Goal: Information Seeking & Learning: Learn about a topic

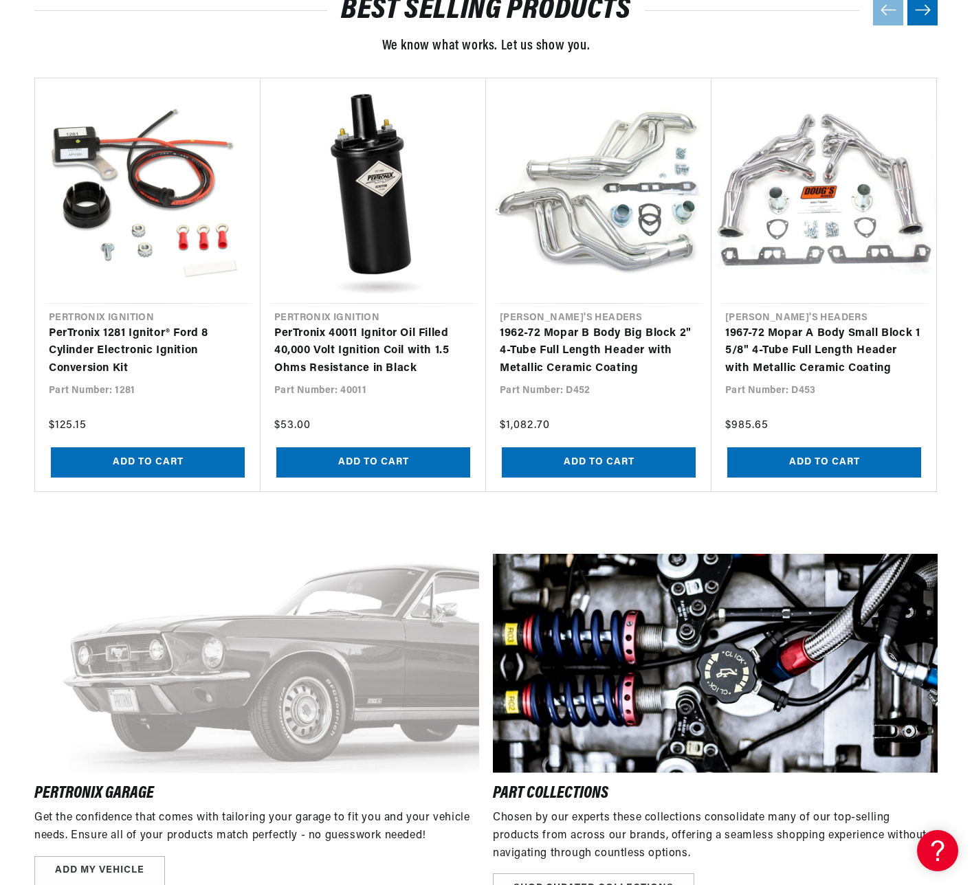
scroll to position [1283, 0]
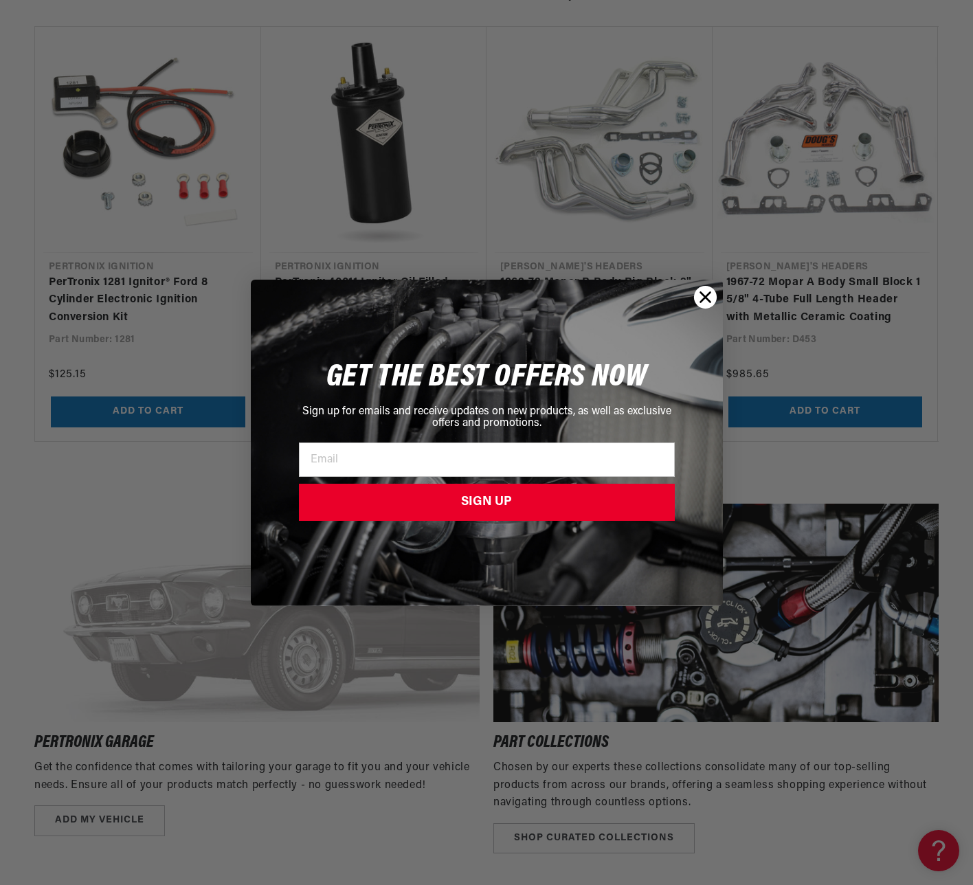
click at [705, 296] on icon "Close dialog" at bounding box center [705, 297] width 10 height 10
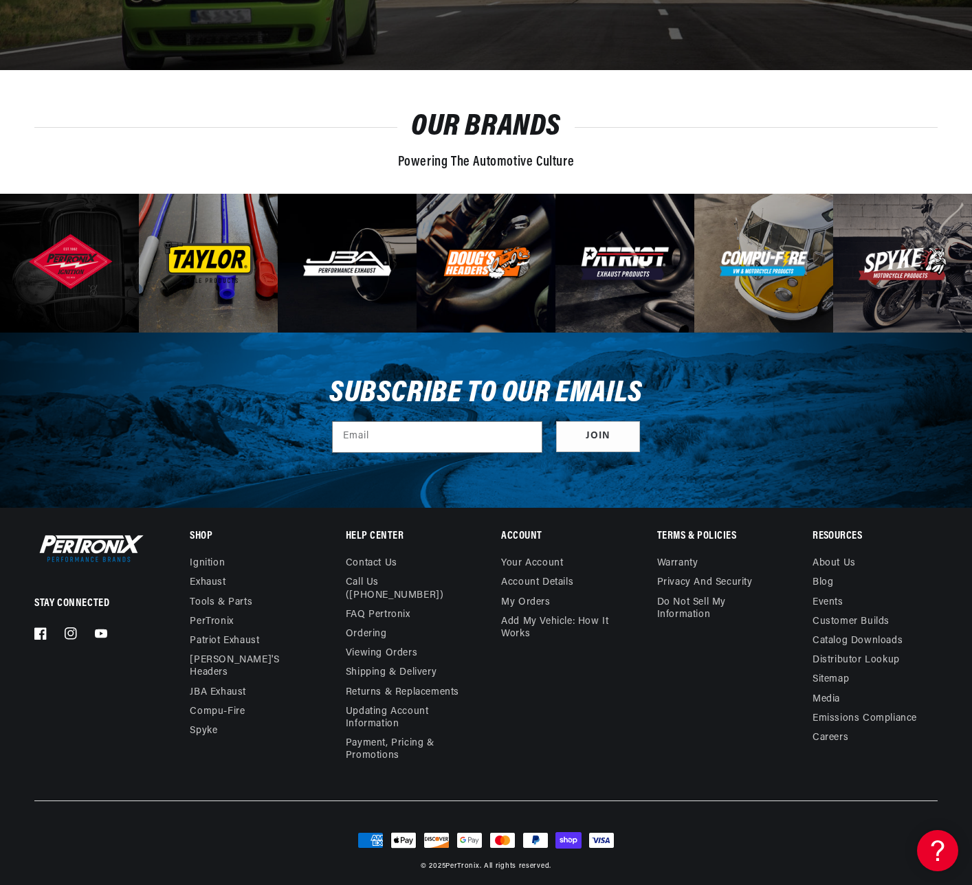
scroll to position [0, 0]
click at [377, 606] on link "FAQ Pertronix" at bounding box center [378, 615] width 65 height 19
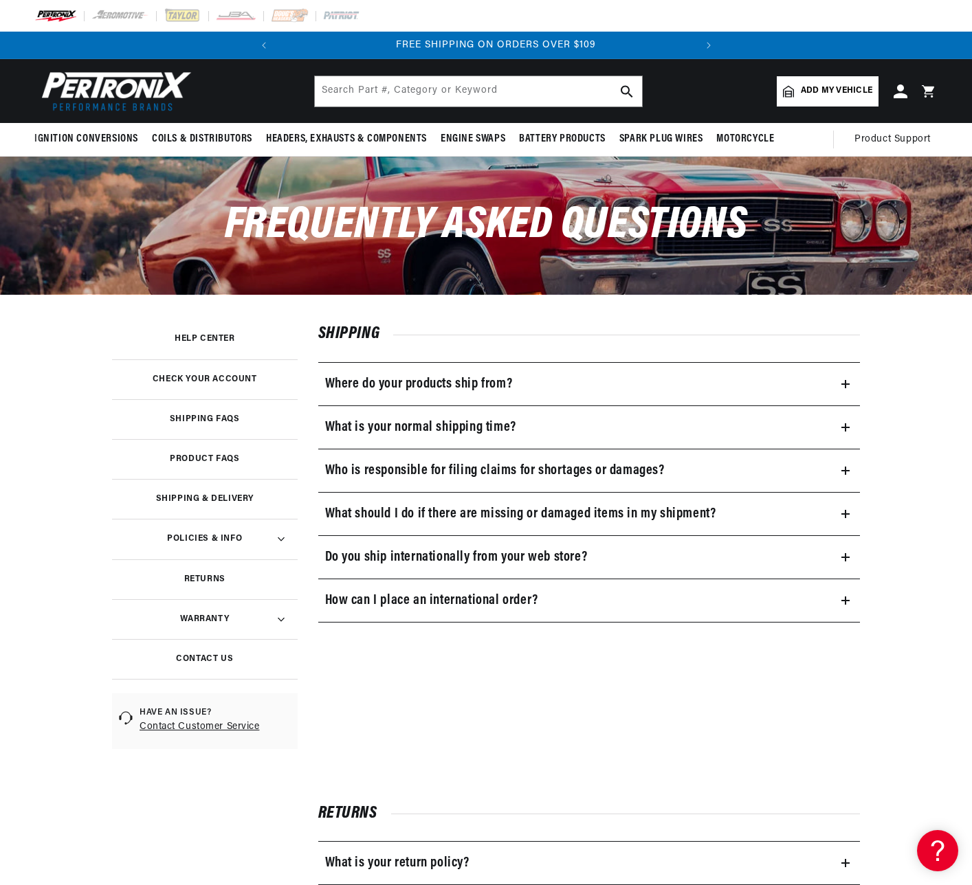
scroll to position [0, 417]
click at [210, 456] on h3 "Product FAQs" at bounding box center [204, 459] width 69 height 7
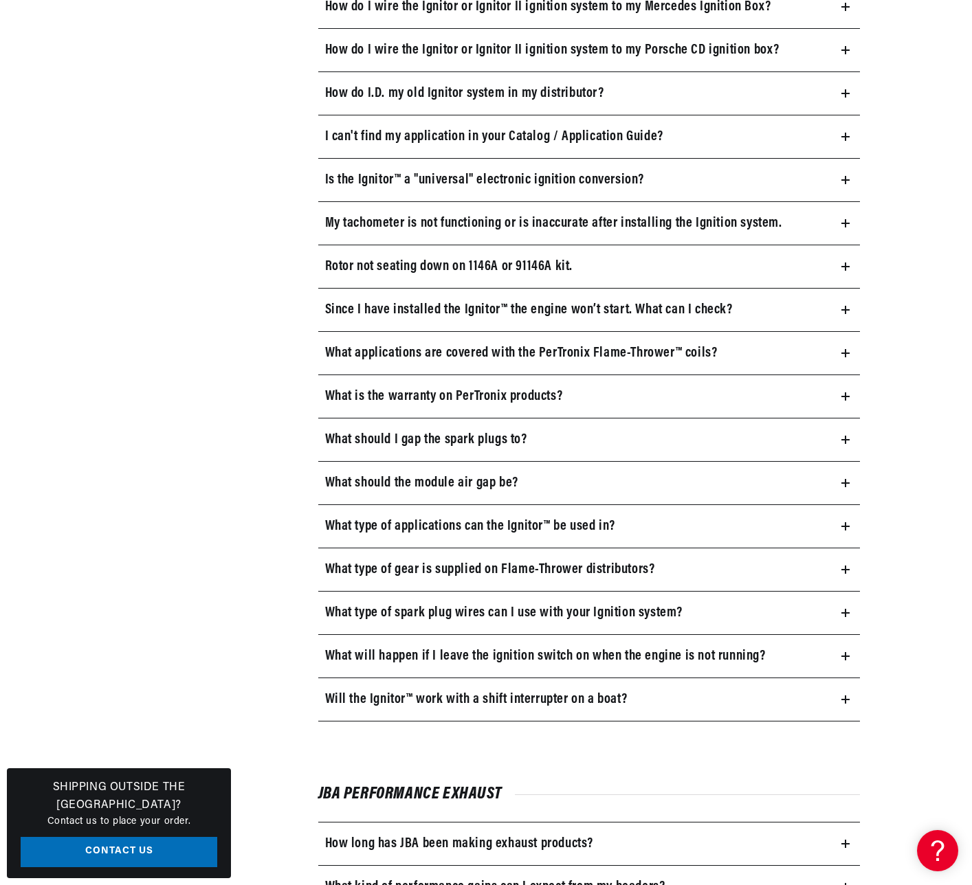
scroll to position [0, 417]
click at [845, 440] on icon at bounding box center [845, 440] width 8 height 0
